Goal: Task Accomplishment & Management: Manage account settings

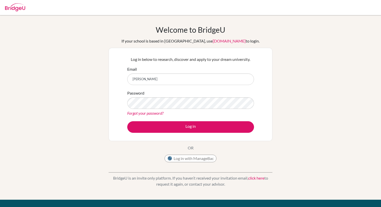
type input "xiaoqi.xu@cisbeijing.com"
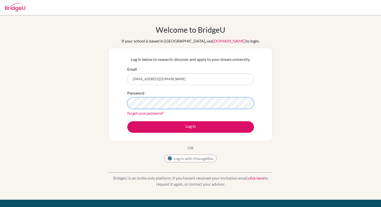
click at [127, 121] on button "Log in" at bounding box center [190, 127] width 127 height 12
